Goal: Navigation & Orientation: Find specific page/section

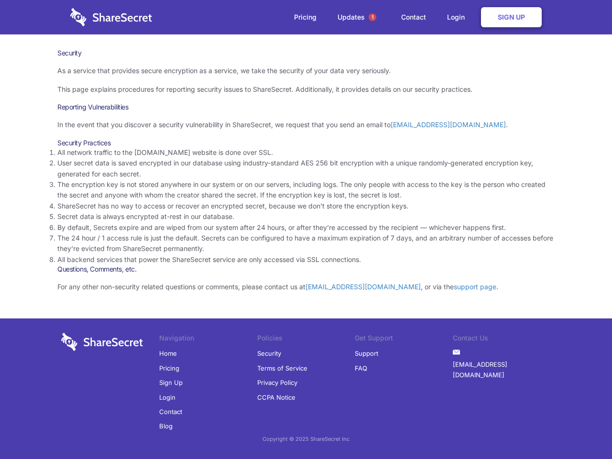
click at [306, 229] on li "By default, Secrets expire and are wiped from our system after 24 hours, or aft…" at bounding box center [305, 227] width 497 height 11
click at [372, 17] on span "1" at bounding box center [373, 17] width 8 height 8
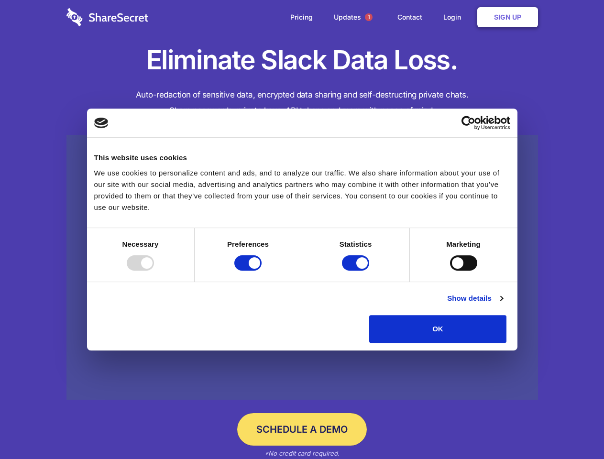
click at [154, 271] on div at bounding box center [140, 262] width 27 height 15
click at [262, 271] on input "Preferences" at bounding box center [247, 262] width 27 height 15
checkbox input "false"
click at [357, 271] on input "Statistics" at bounding box center [355, 262] width 27 height 15
checkbox input "false"
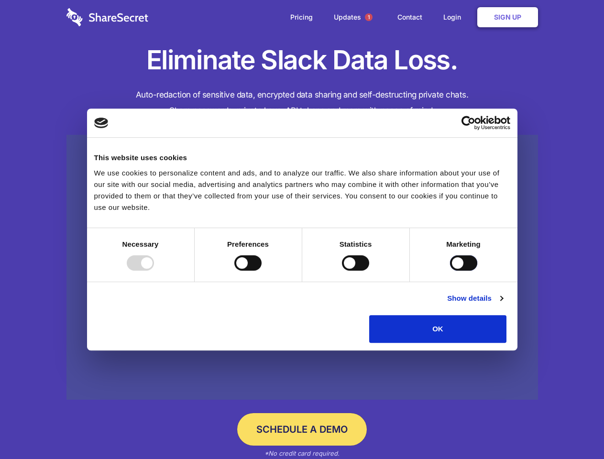
click at [450, 271] on input "Marketing" at bounding box center [463, 262] width 27 height 15
checkbox input "true"
click at [503, 304] on link "Show details" at bounding box center [474, 298] width 55 height 11
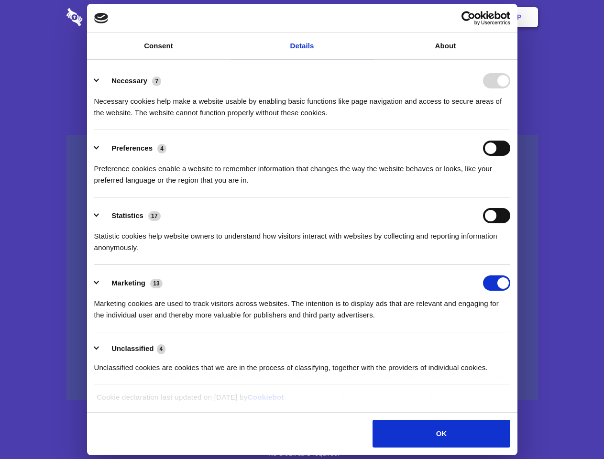
click at [510, 119] on div "Necessary cookies help make a website usable by enabling basic functions like p…" at bounding box center [302, 103] width 416 height 30
click at [368, 17] on span "1" at bounding box center [369, 17] width 8 height 8
